Goal: Communication & Community: Answer question/provide support

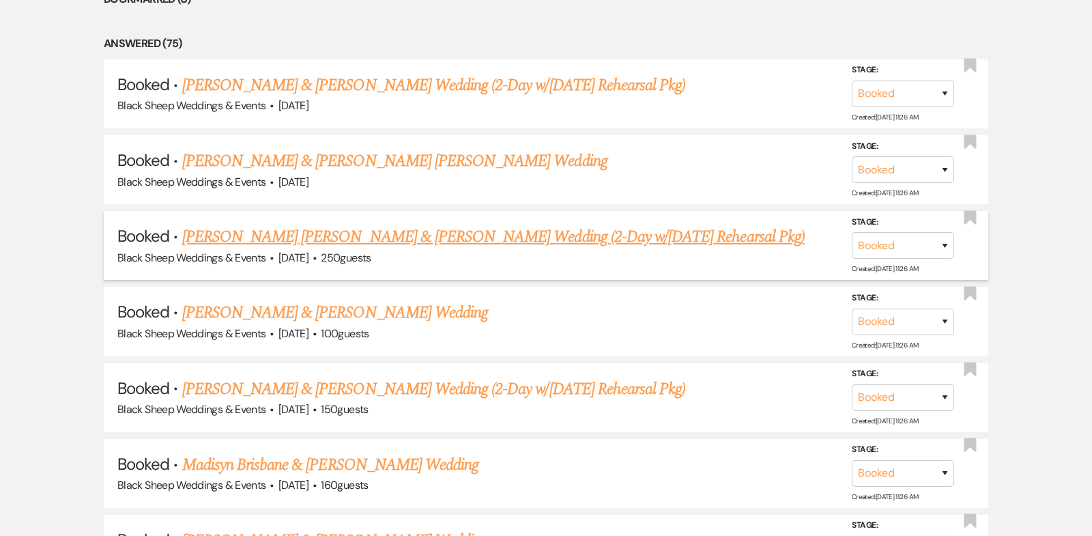
scroll to position [716, 0]
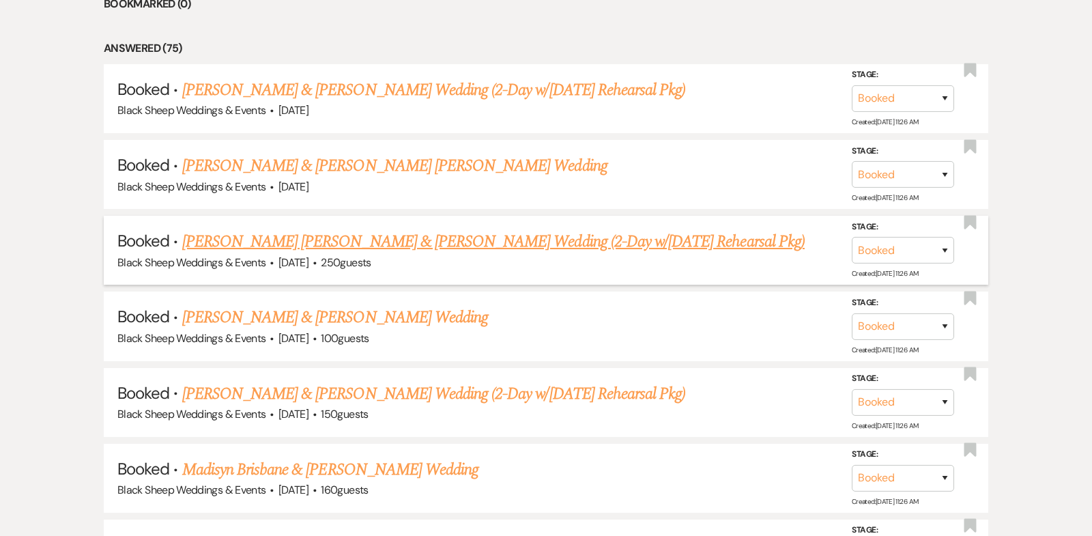
click at [343, 239] on link "[PERSON_NAME] [PERSON_NAME] & [PERSON_NAME] Wedding (2-Day w/[DATE] Rehearsal P…" at bounding box center [493, 241] width 623 height 25
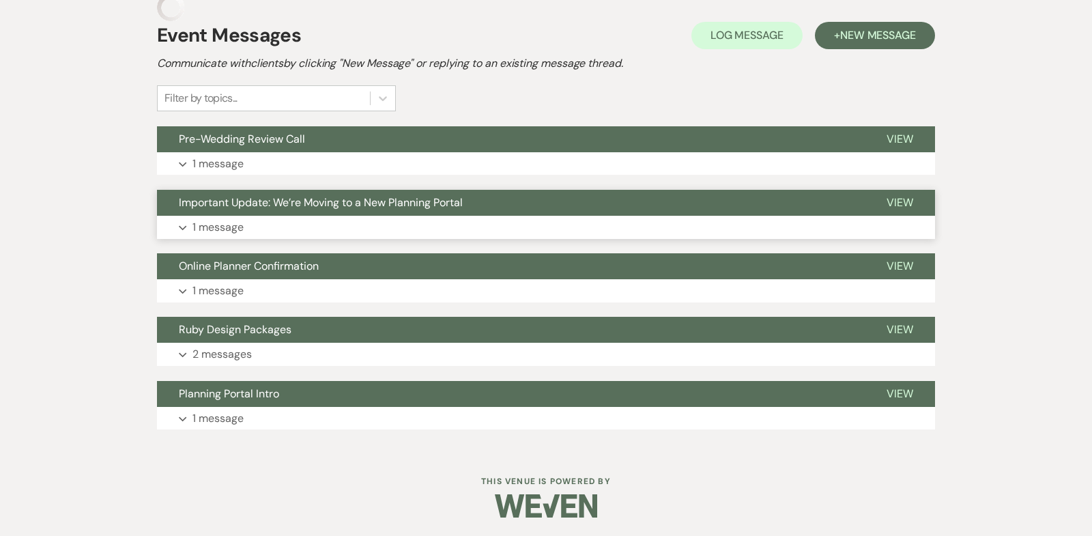
scroll to position [315, 0]
click at [183, 158] on button "Expand 1 message" at bounding box center [546, 163] width 778 height 23
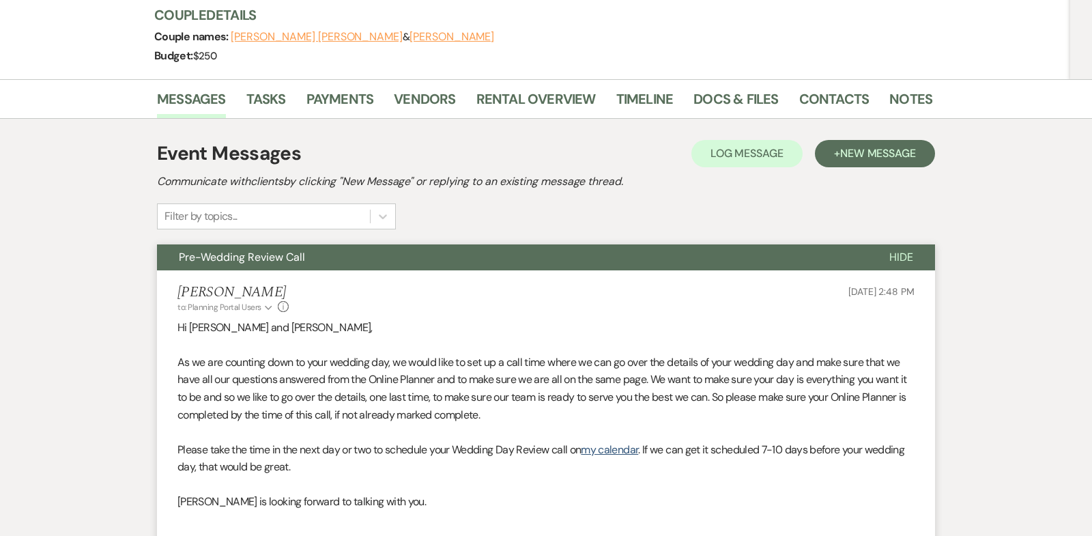
scroll to position [199, 0]
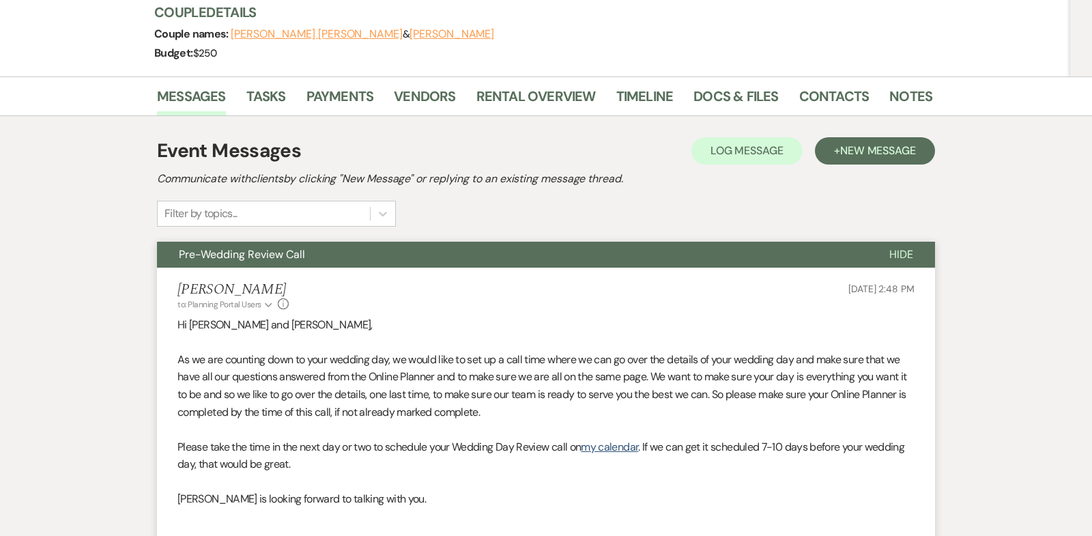
click at [912, 249] on span "Hide" at bounding box center [902, 254] width 24 height 14
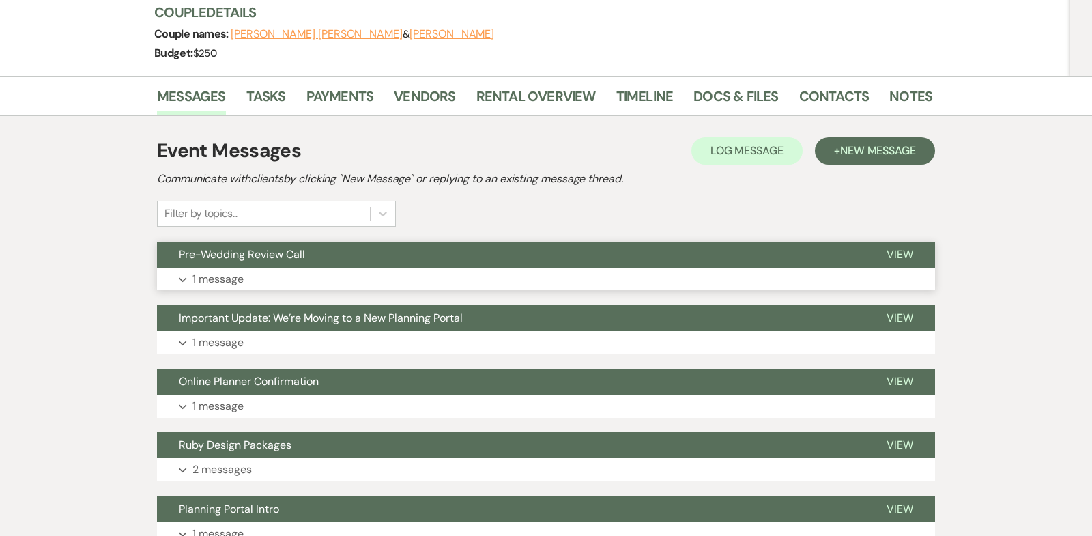
click at [894, 247] on span "View" at bounding box center [900, 254] width 27 height 14
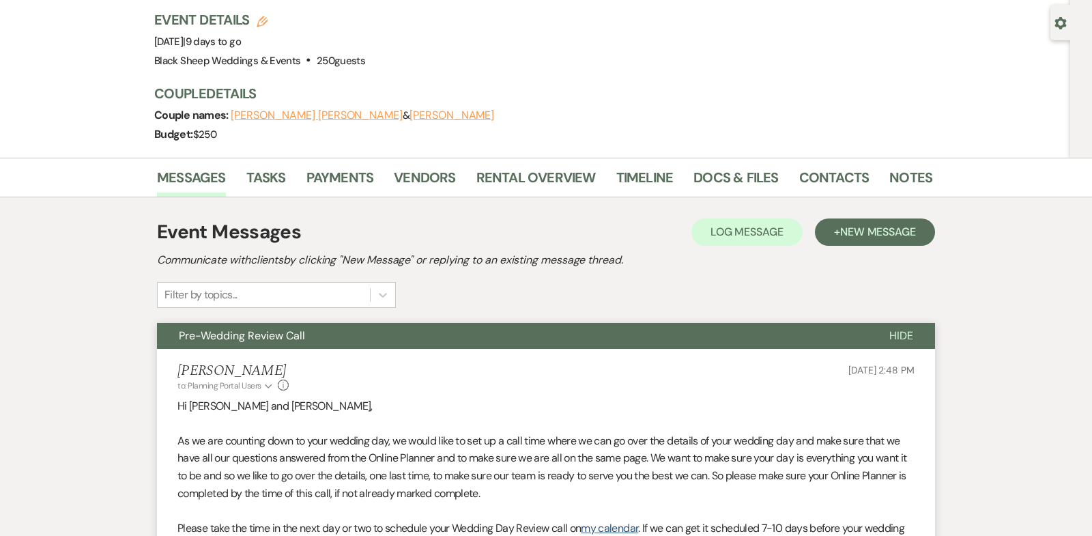
scroll to position [0, 0]
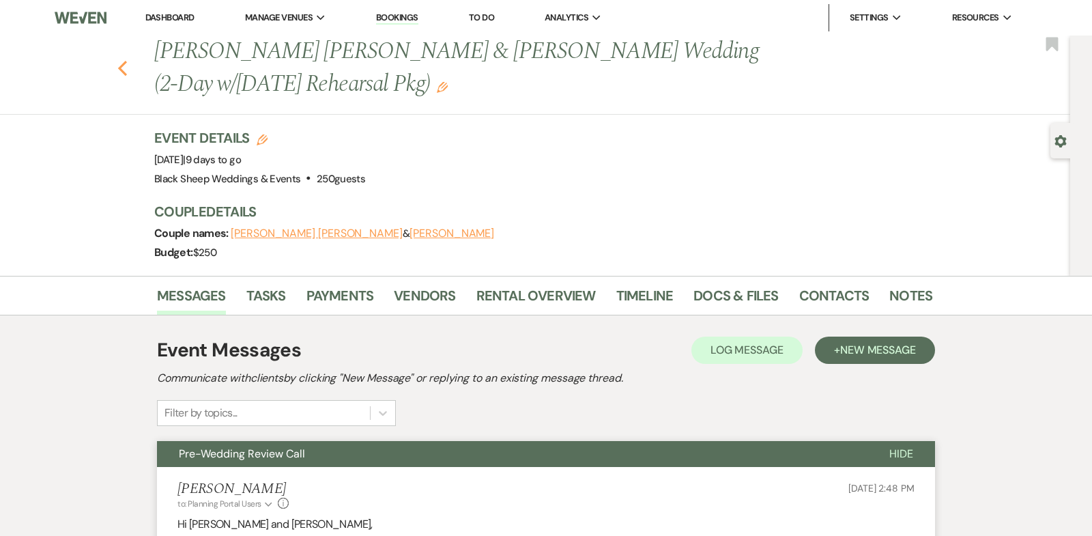
click at [120, 66] on use "button" at bounding box center [122, 68] width 9 height 15
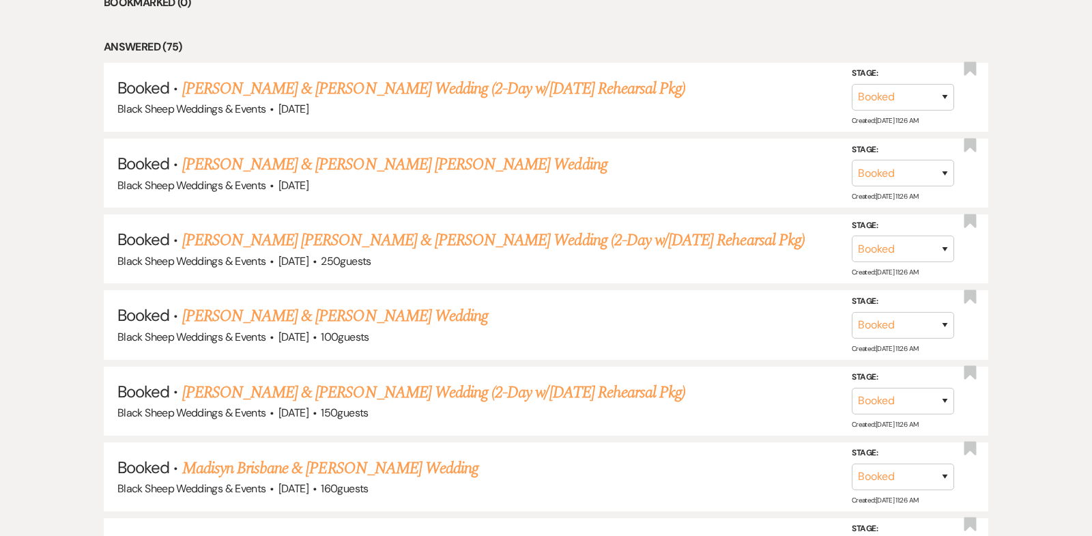
scroll to position [639, 0]
